Goal: Transaction & Acquisition: Purchase product/service

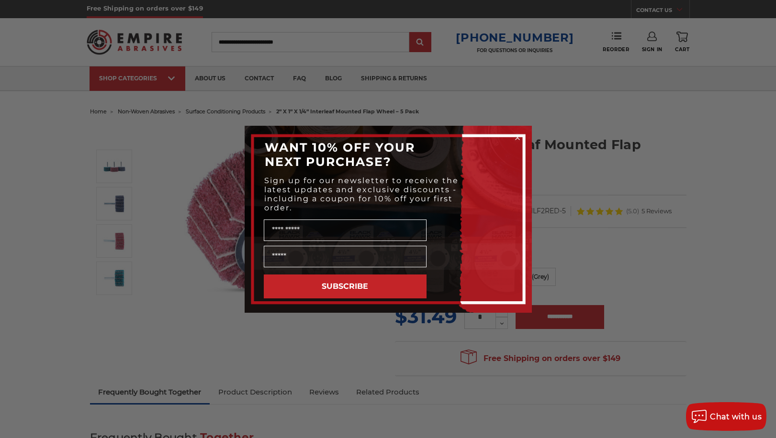
click at [520, 139] on circle "Close dialog" at bounding box center [517, 137] width 9 height 9
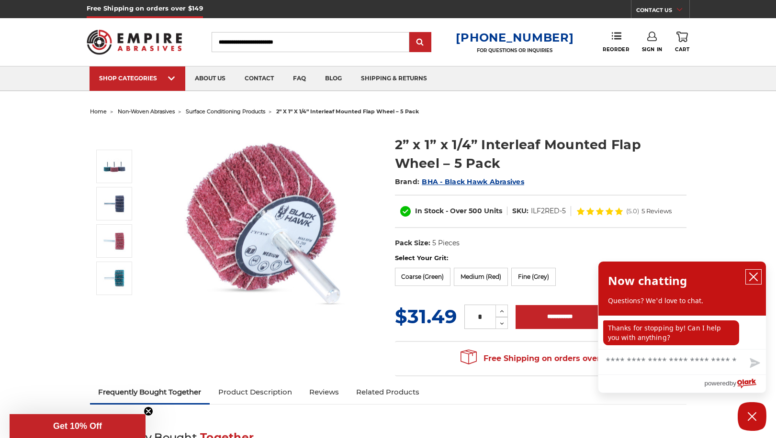
click at [752, 273] on icon "close chatbox" at bounding box center [754, 277] width 10 height 10
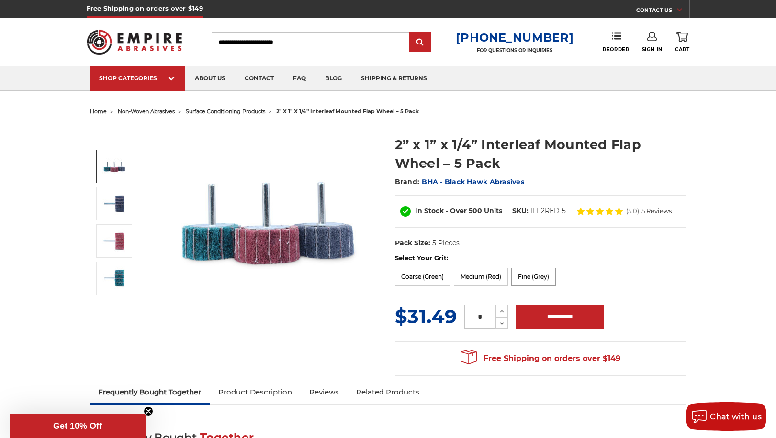
click at [519, 284] on label "Fine (Grey)" at bounding box center [533, 277] width 45 height 18
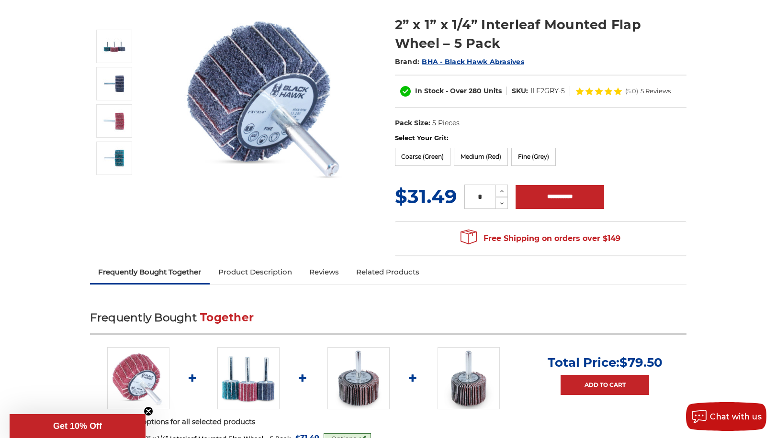
scroll to position [48, 0]
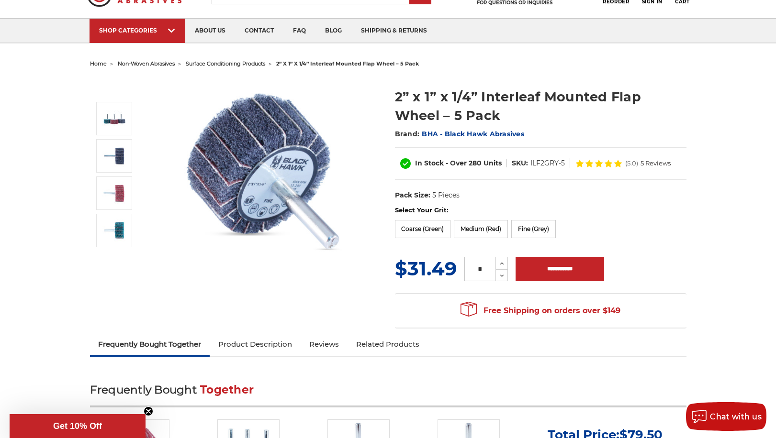
click at [225, 185] on img at bounding box center [267, 173] width 191 height 191
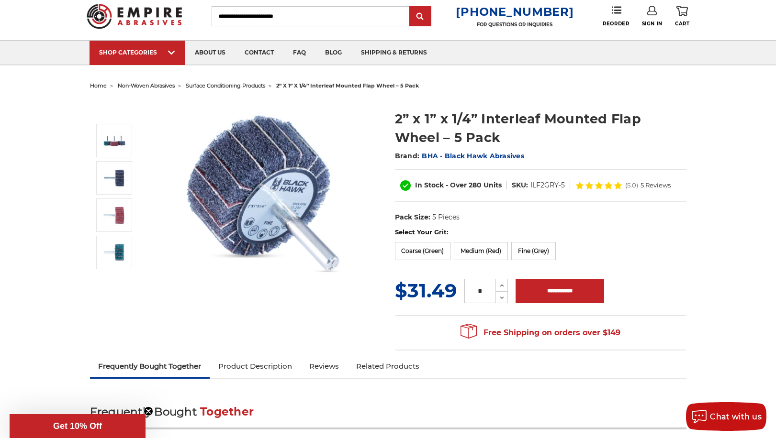
scroll to position [48, 0]
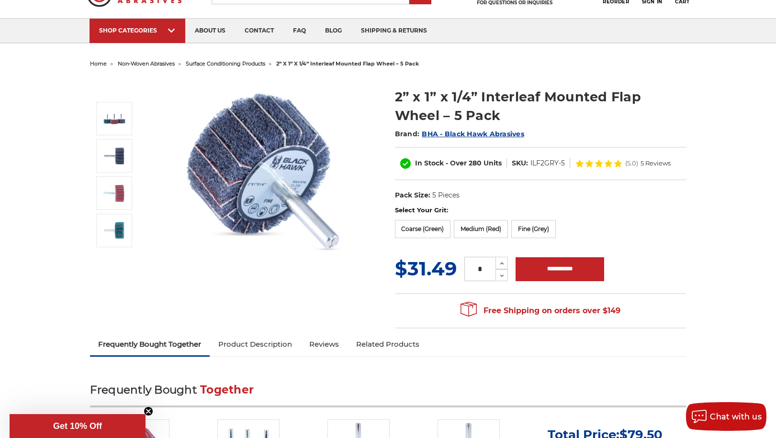
click at [230, 213] on img at bounding box center [267, 173] width 191 height 191
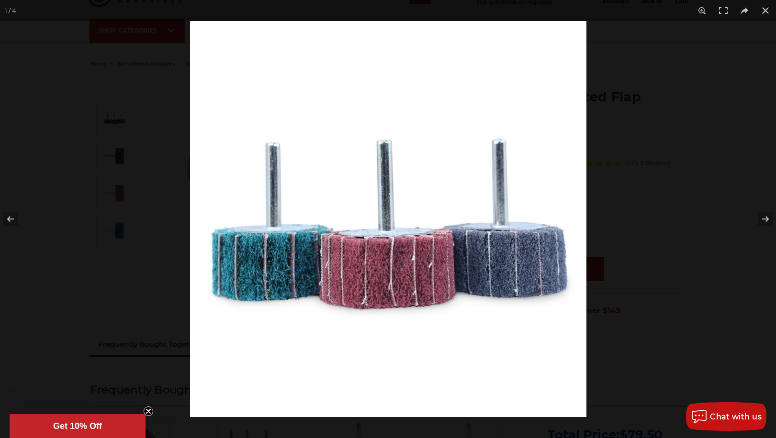
click at [270, 266] on img at bounding box center [388, 219] width 396 height 396
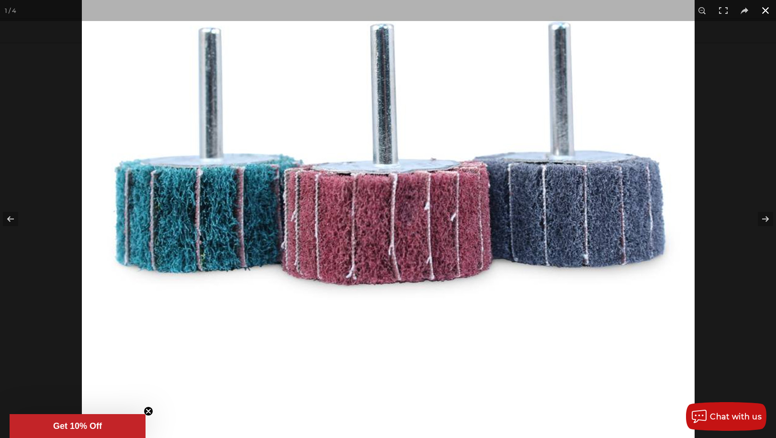
click at [772, 13] on button at bounding box center [765, 10] width 21 height 21
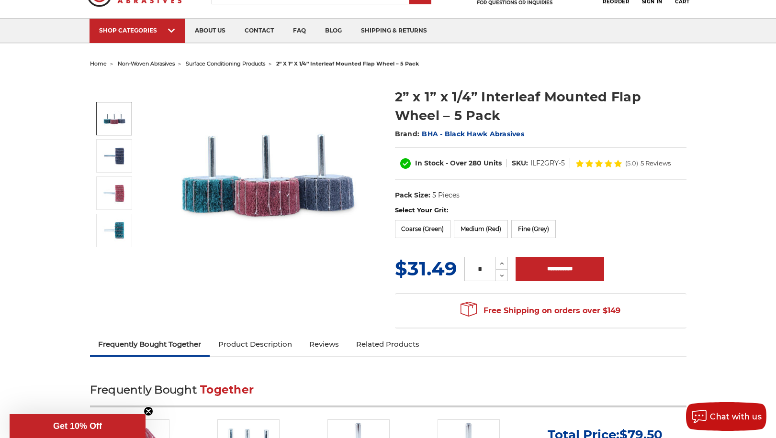
click at [113, 115] on img at bounding box center [114, 119] width 24 height 24
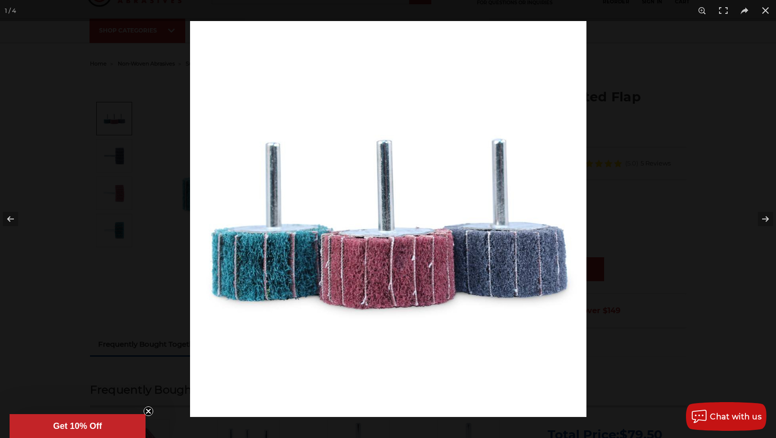
click at [116, 145] on div at bounding box center [388, 219] width 776 height 438
